Goal: Find specific page/section: Find specific page/section

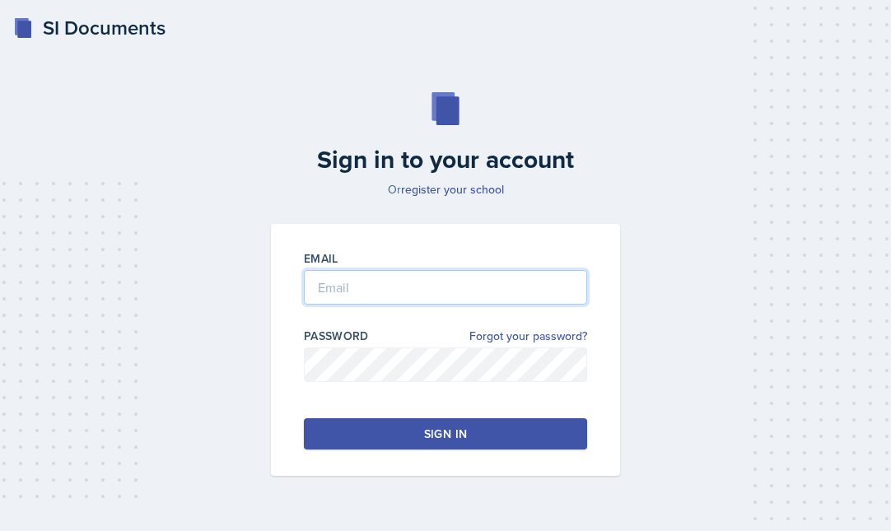
type input "[PERSON_NAME][EMAIL_ADDRESS][PERSON_NAME][DOMAIN_NAME]"
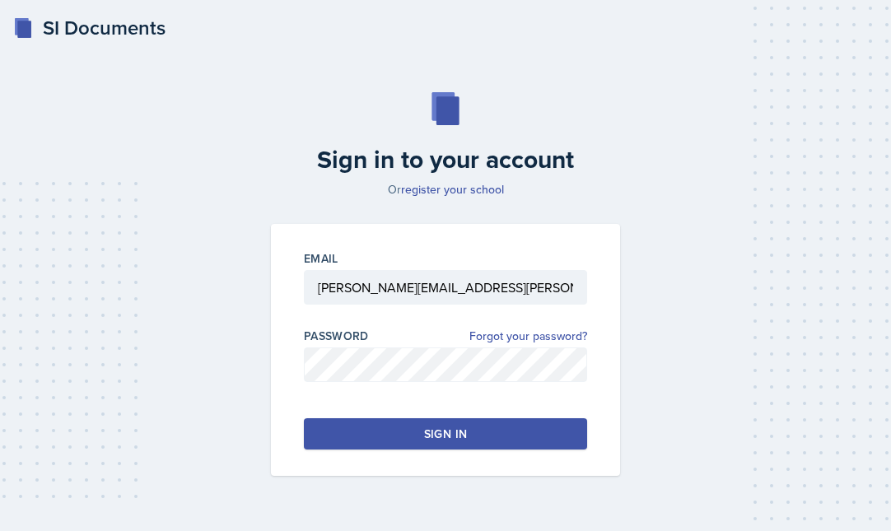
click at [439, 433] on div "Sign in" at bounding box center [445, 433] width 43 height 16
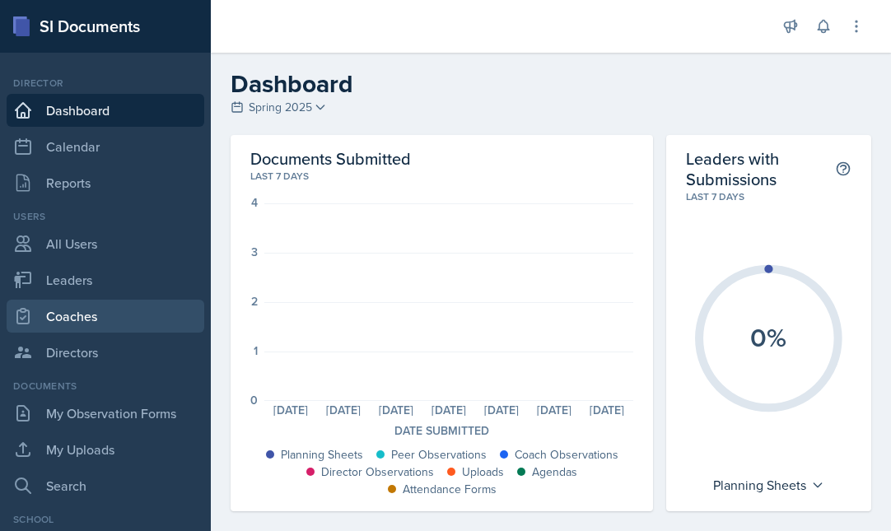
click at [70, 316] on link "Coaches" at bounding box center [106, 316] width 198 height 33
select select "986fdc3e-2246-4ffd-9cb8-78666de4ebed"
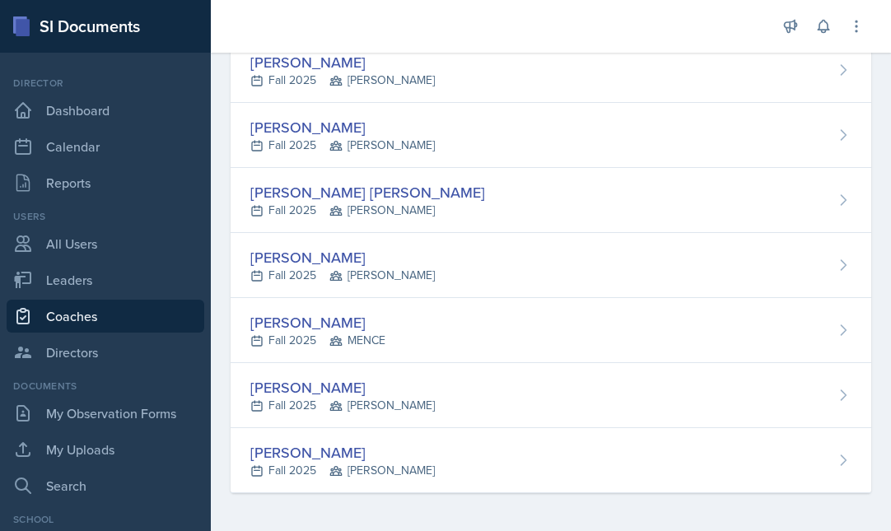
scroll to position [308, 0]
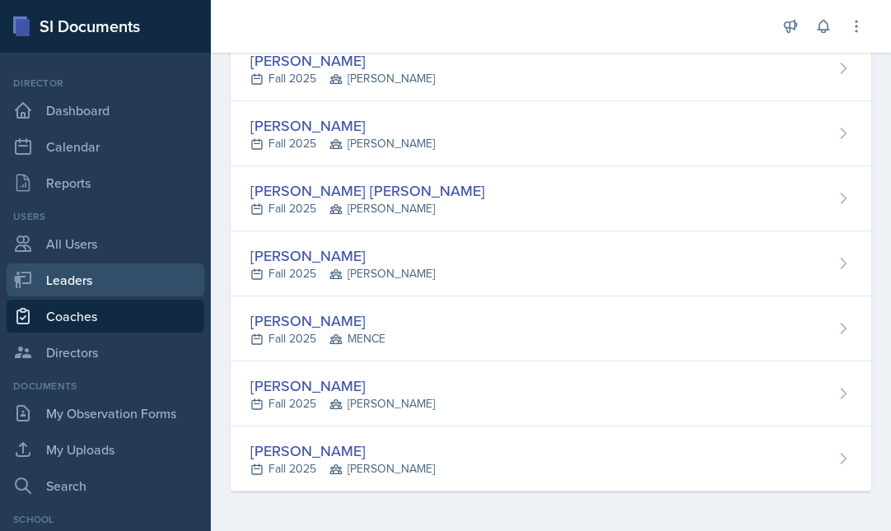
click at [97, 291] on link "Leaders" at bounding box center [106, 279] width 198 height 33
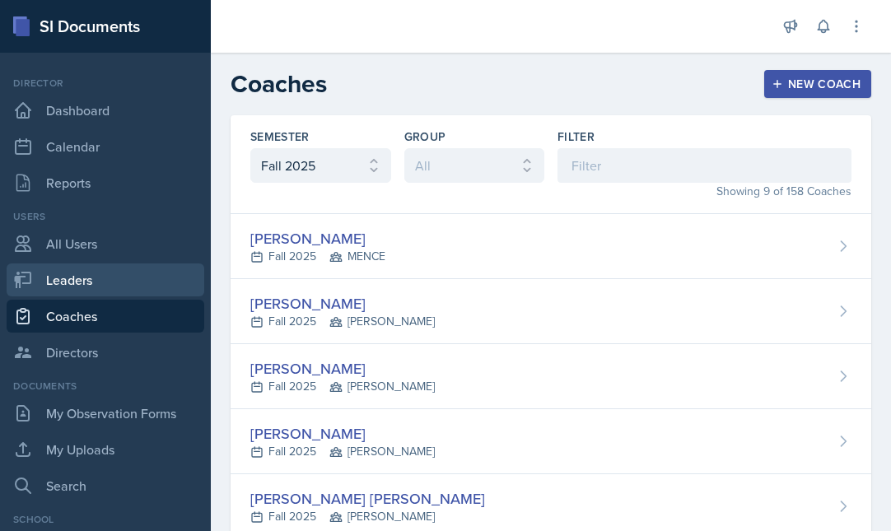
select select "986fdc3e-2246-4ffd-9cb8-78666de4ebed"
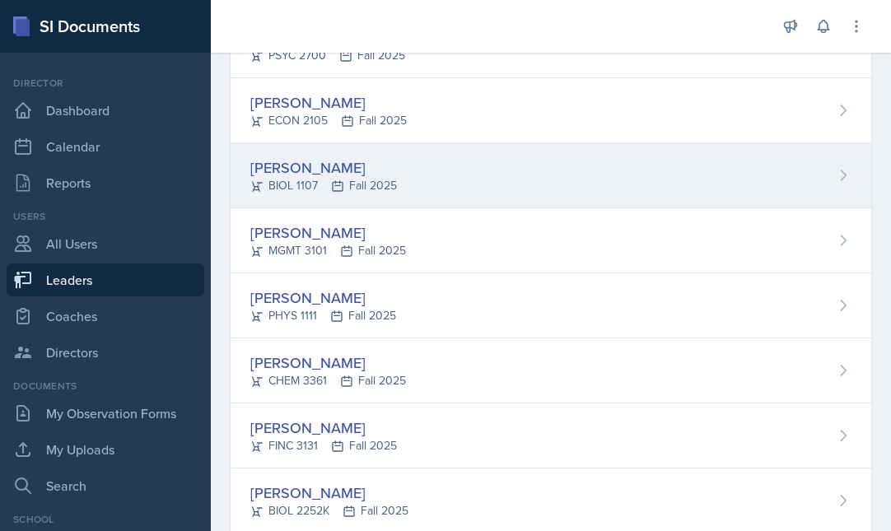
scroll to position [2631, 0]
